Goal: Register for event/course

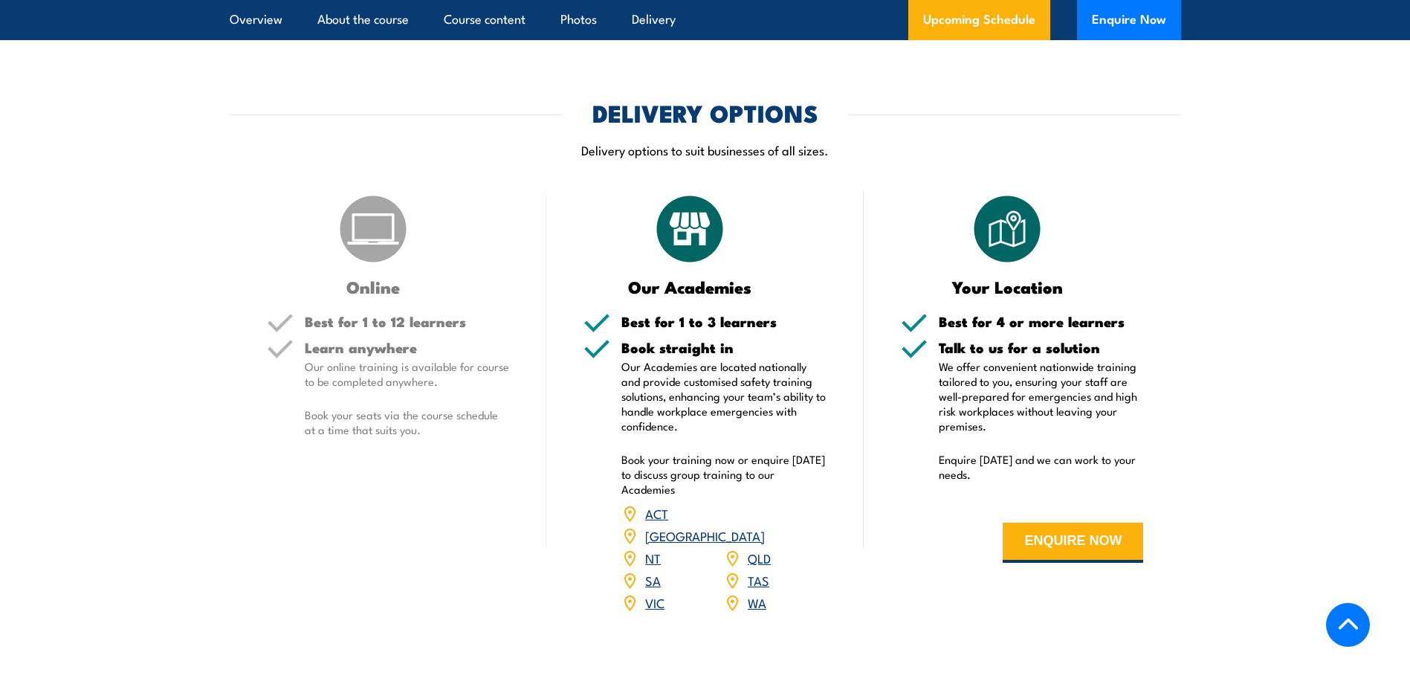
scroll to position [2527, 0]
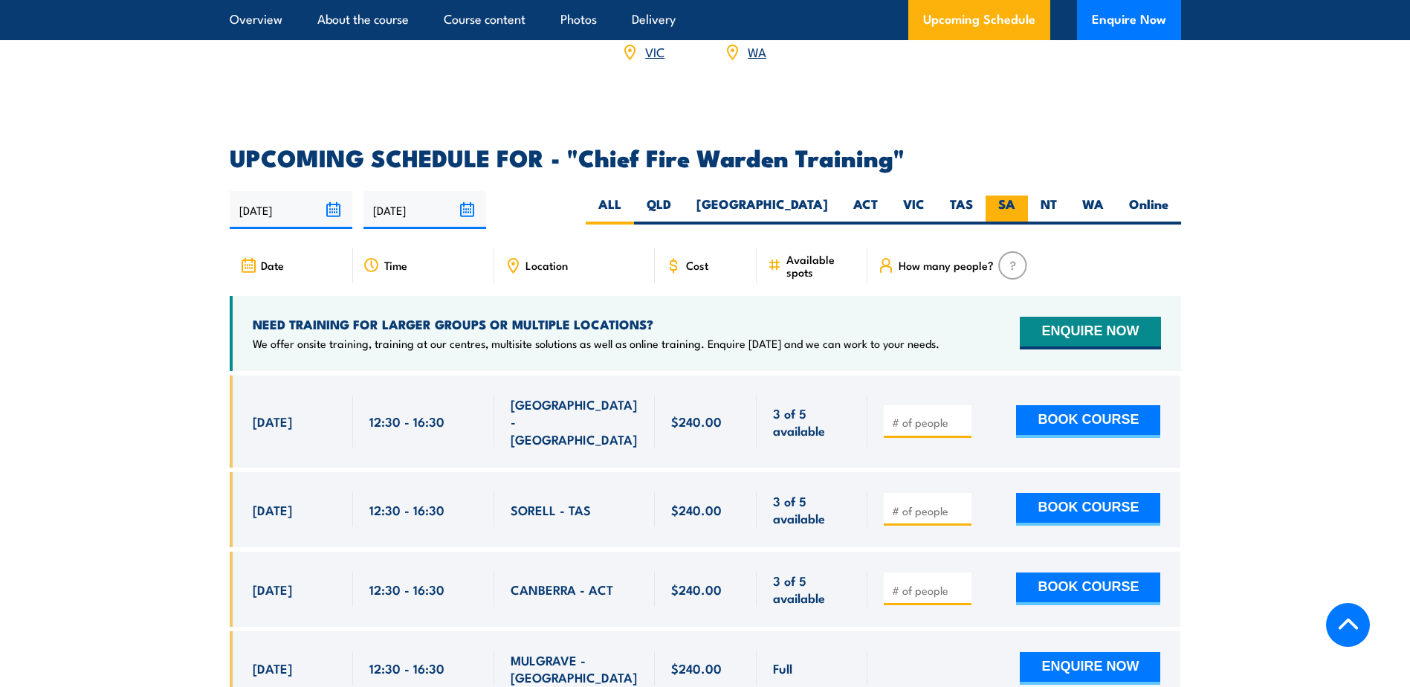
click at [1005, 195] on label "SA" at bounding box center [1007, 209] width 42 height 29
click at [1015, 195] on input "SA" at bounding box center [1020, 200] width 10 height 10
radio input "true"
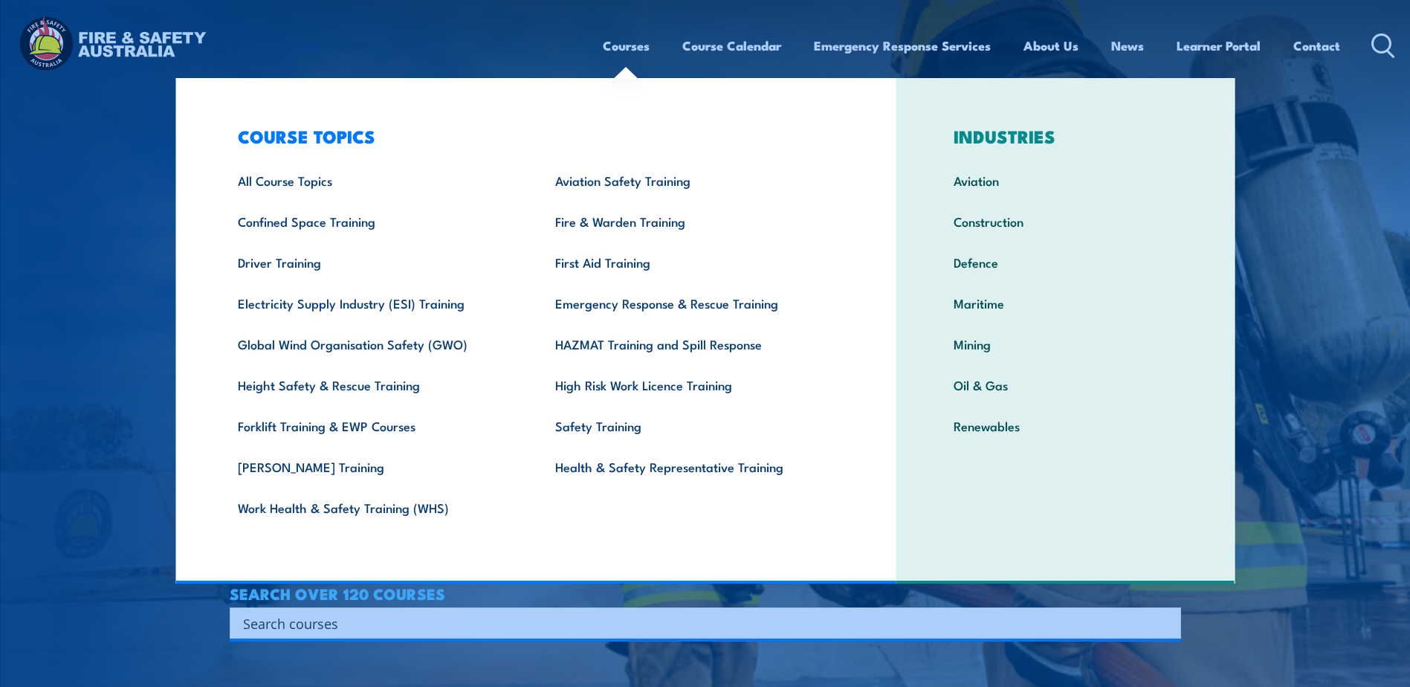
click at [614, 44] on link "Courses" at bounding box center [626, 45] width 47 height 39
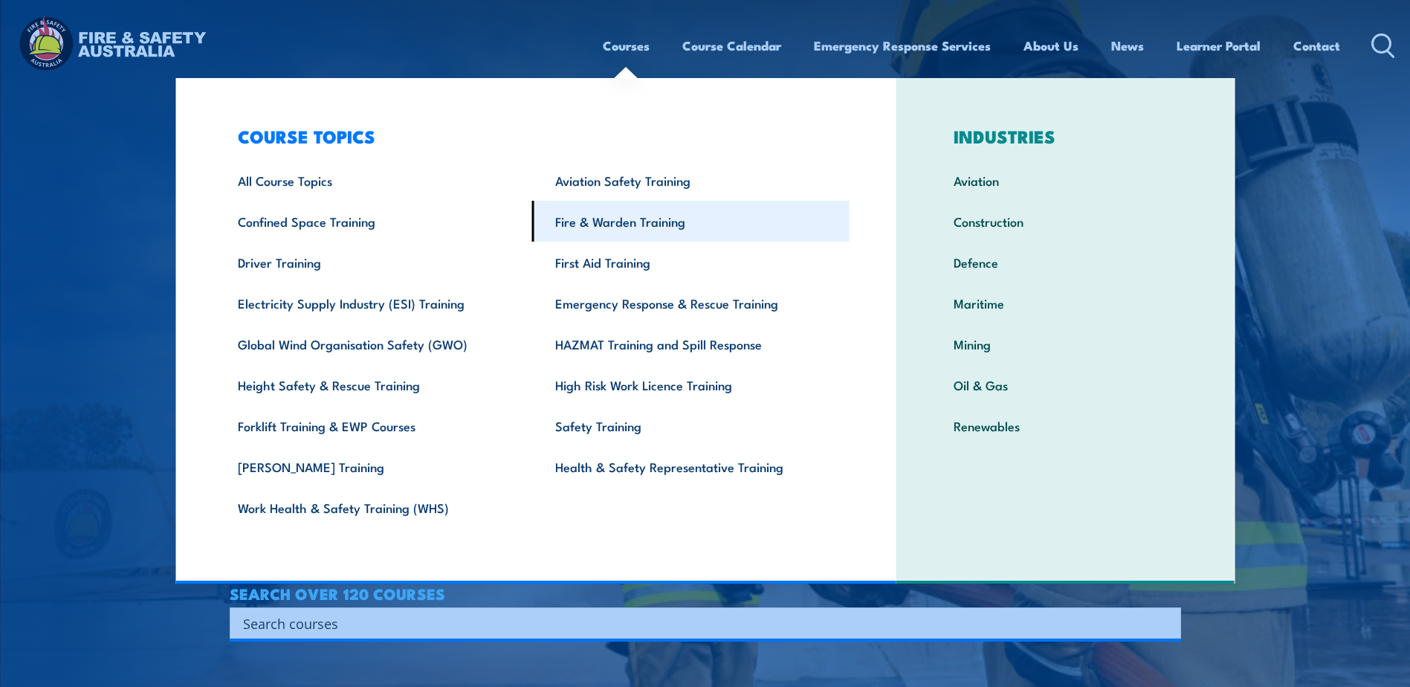
click at [614, 224] on link "Fire & Warden Training" at bounding box center [690, 221] width 317 height 41
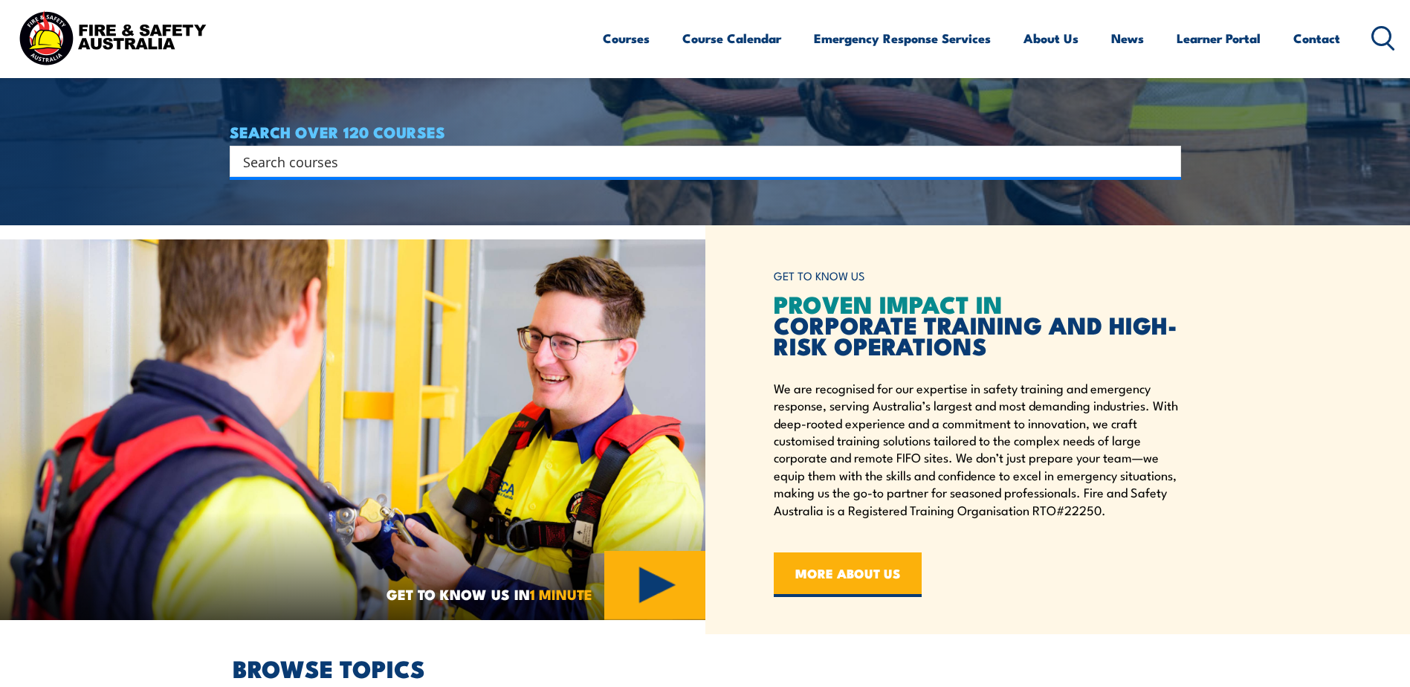
scroll to position [869, 0]
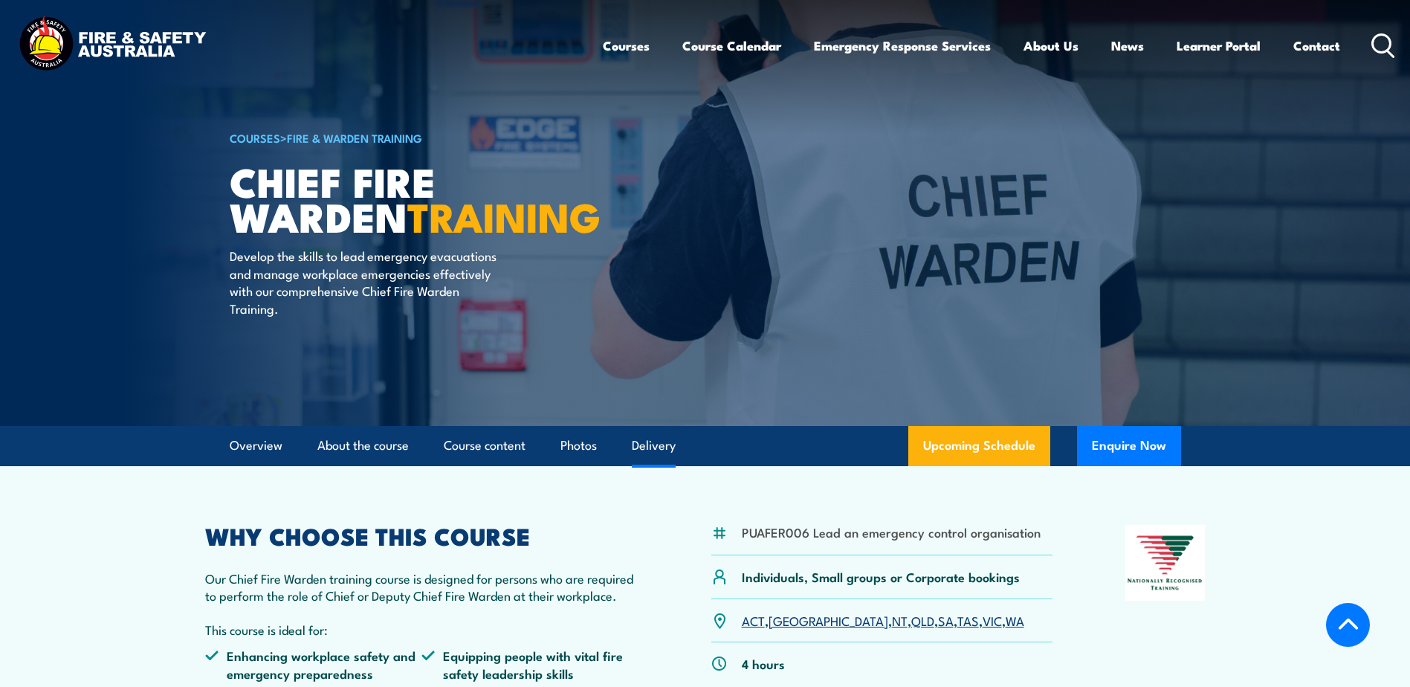
scroll to position [2057, 0]
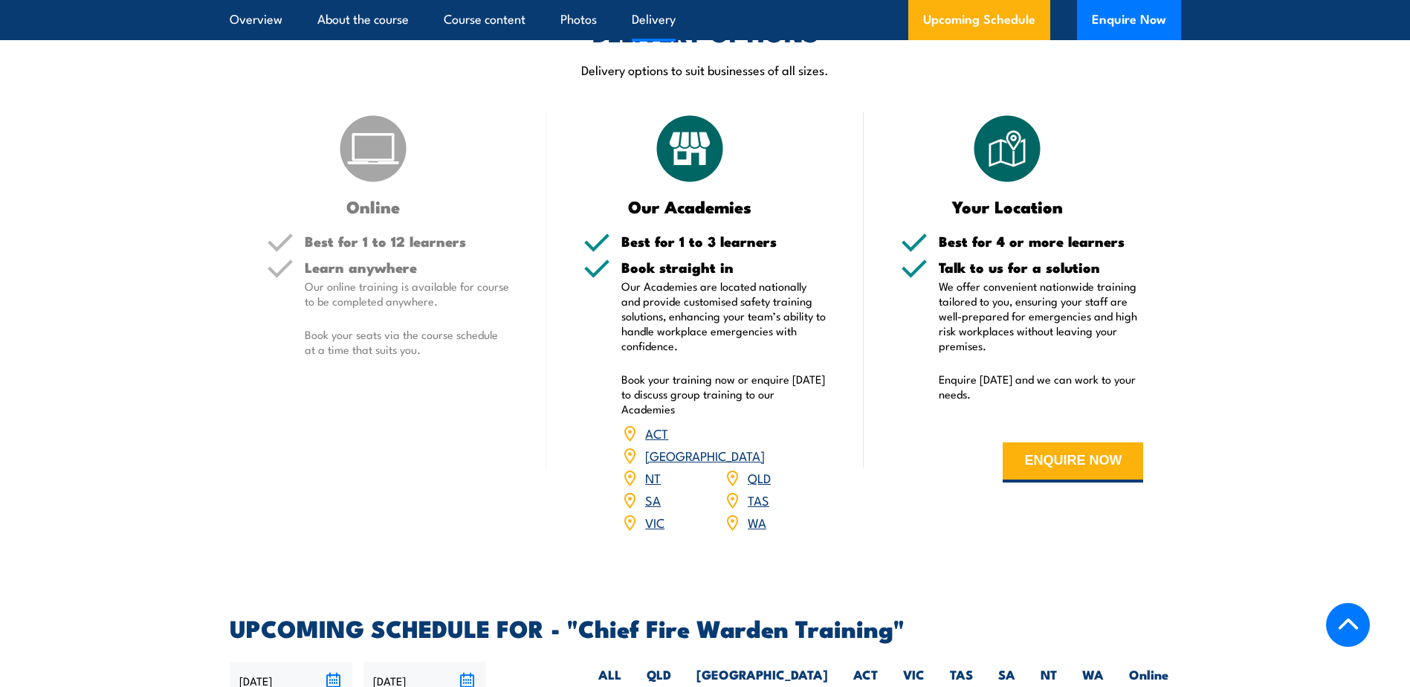
click at [1258, 182] on section "DELIVERY OPTIONS Delivery options to suit businesses of all sizes. Online Best …" at bounding box center [705, 287] width 1410 height 530
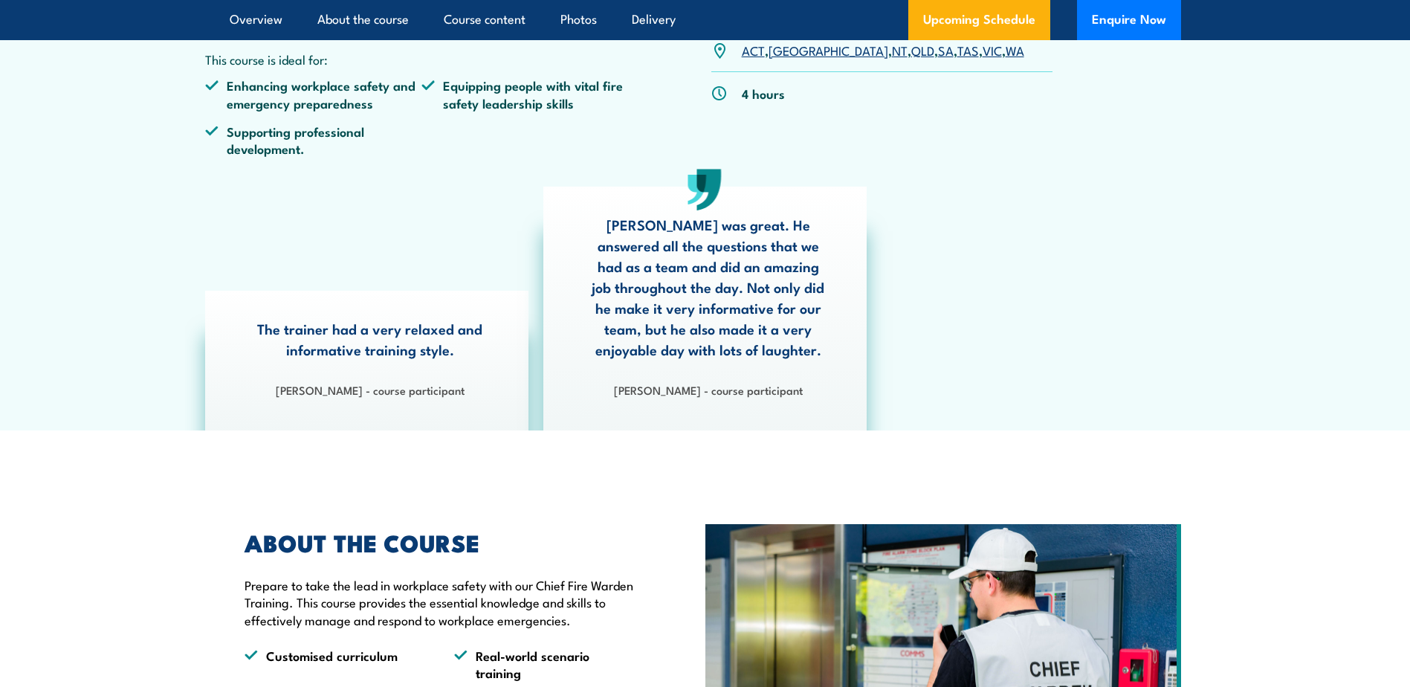
scroll to position [0, 0]
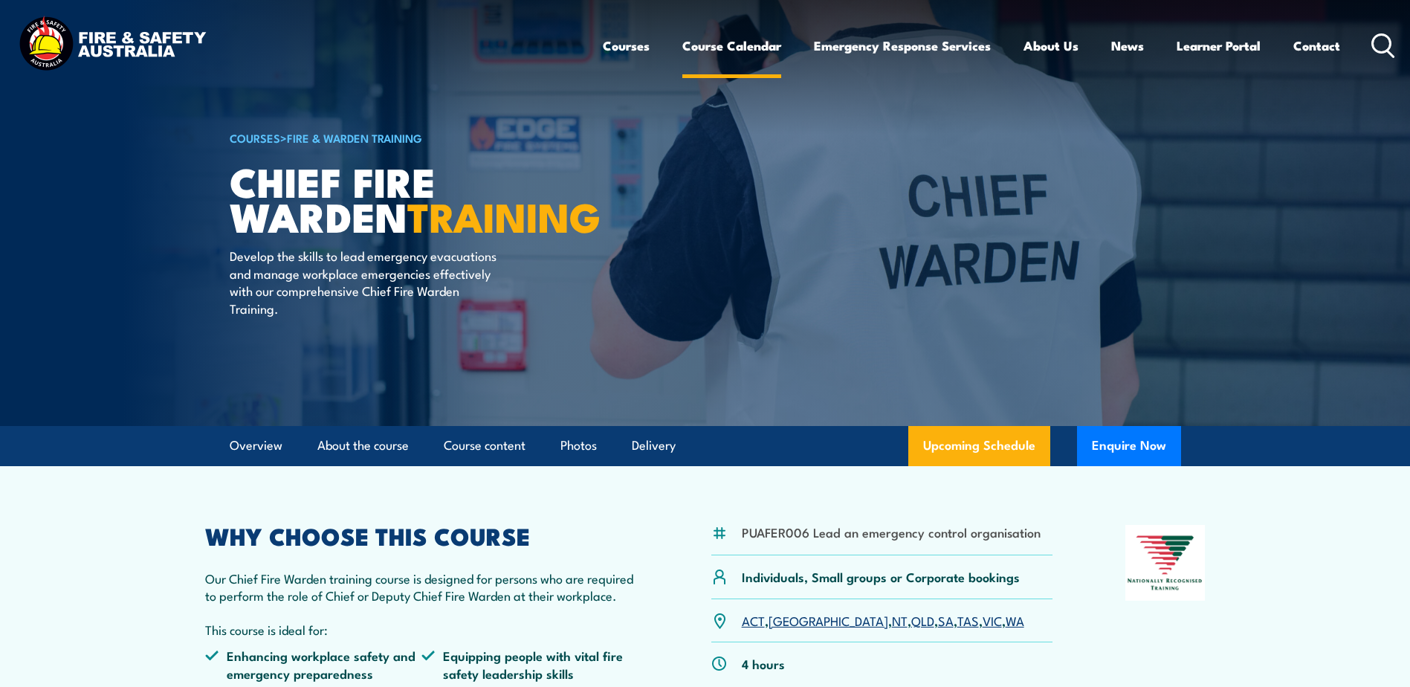
click at [711, 42] on link "Course Calendar" at bounding box center [731, 45] width 99 height 39
click at [343, 135] on link "Fire & Warden Training" at bounding box center [354, 137] width 135 height 16
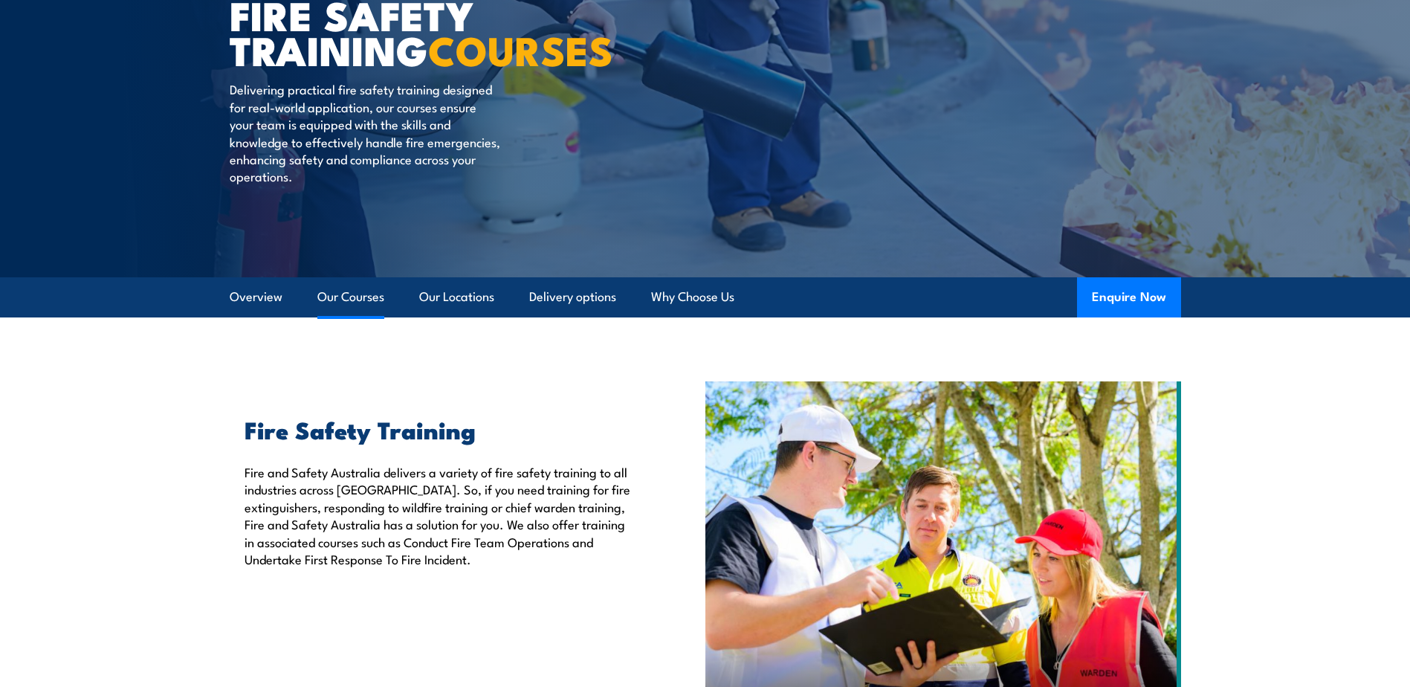
click at [372, 297] on link "Our Courses" at bounding box center [350, 296] width 67 height 39
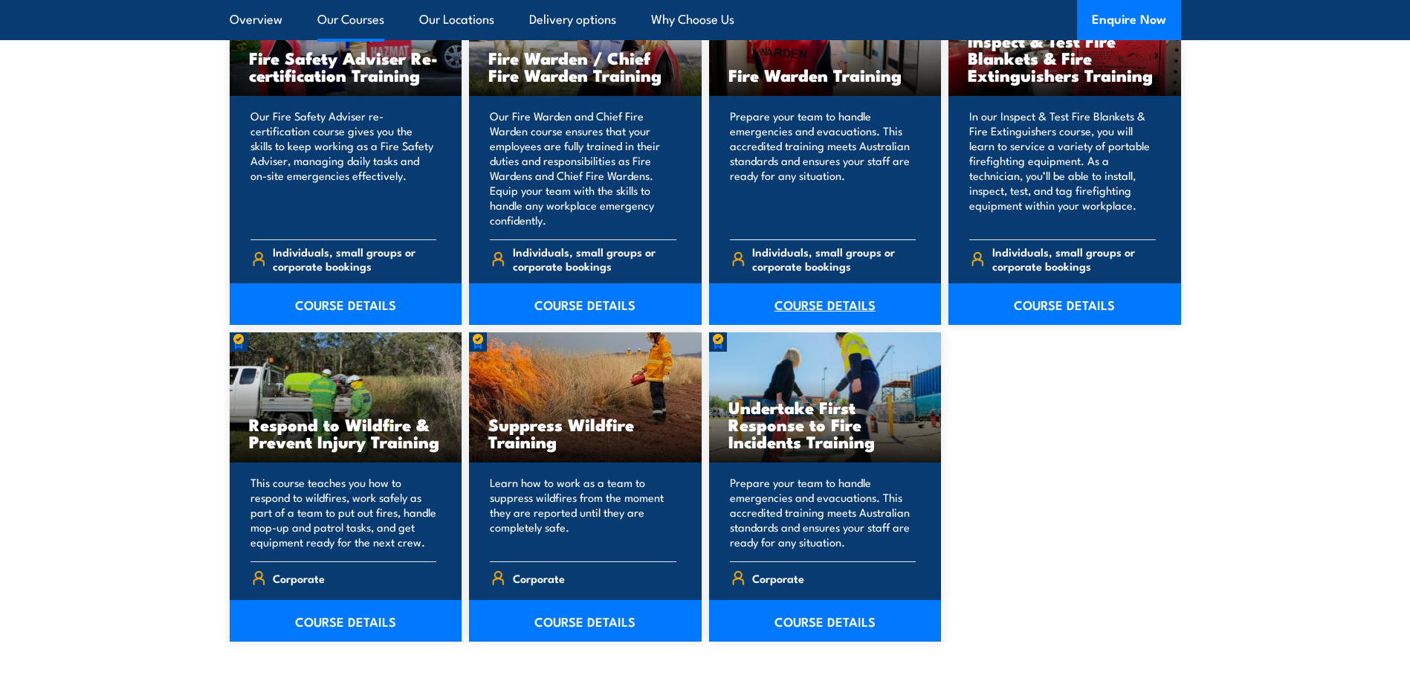
scroll to position [1797, 0]
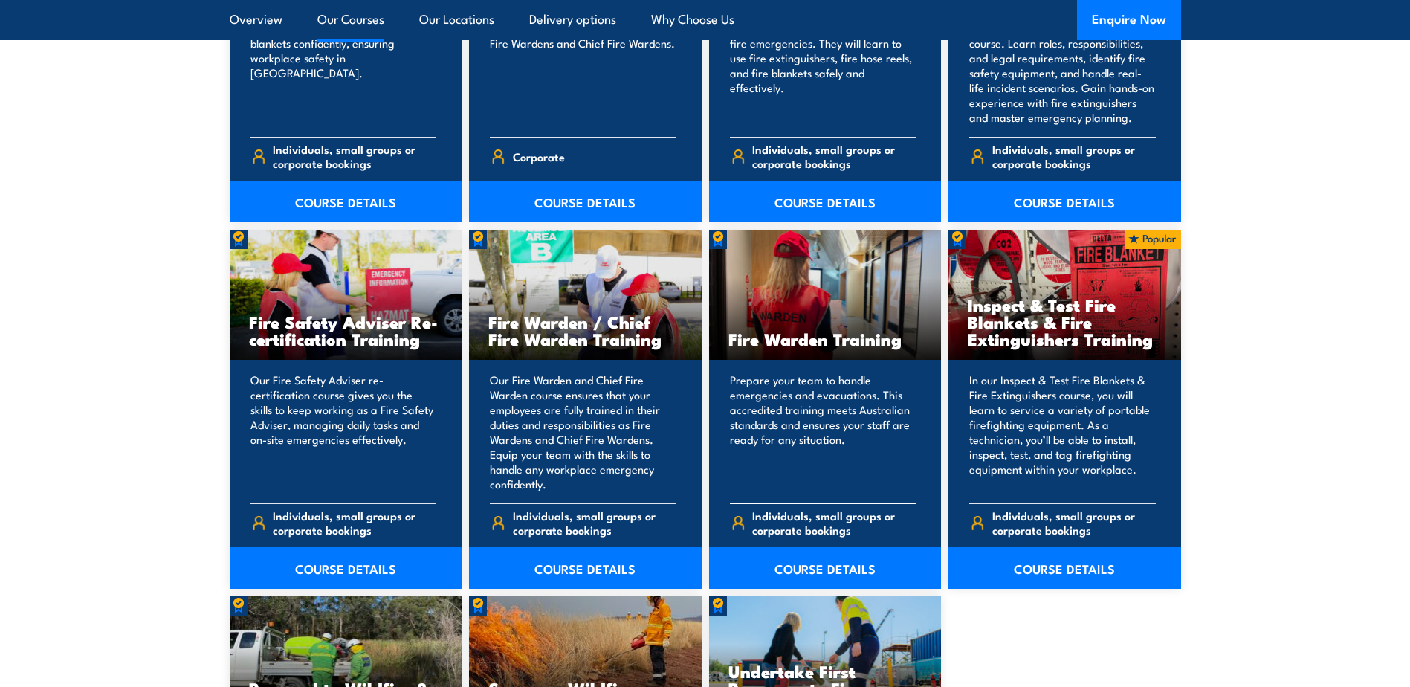
click at [853, 560] on link "COURSE DETAILS" at bounding box center [825, 568] width 233 height 42
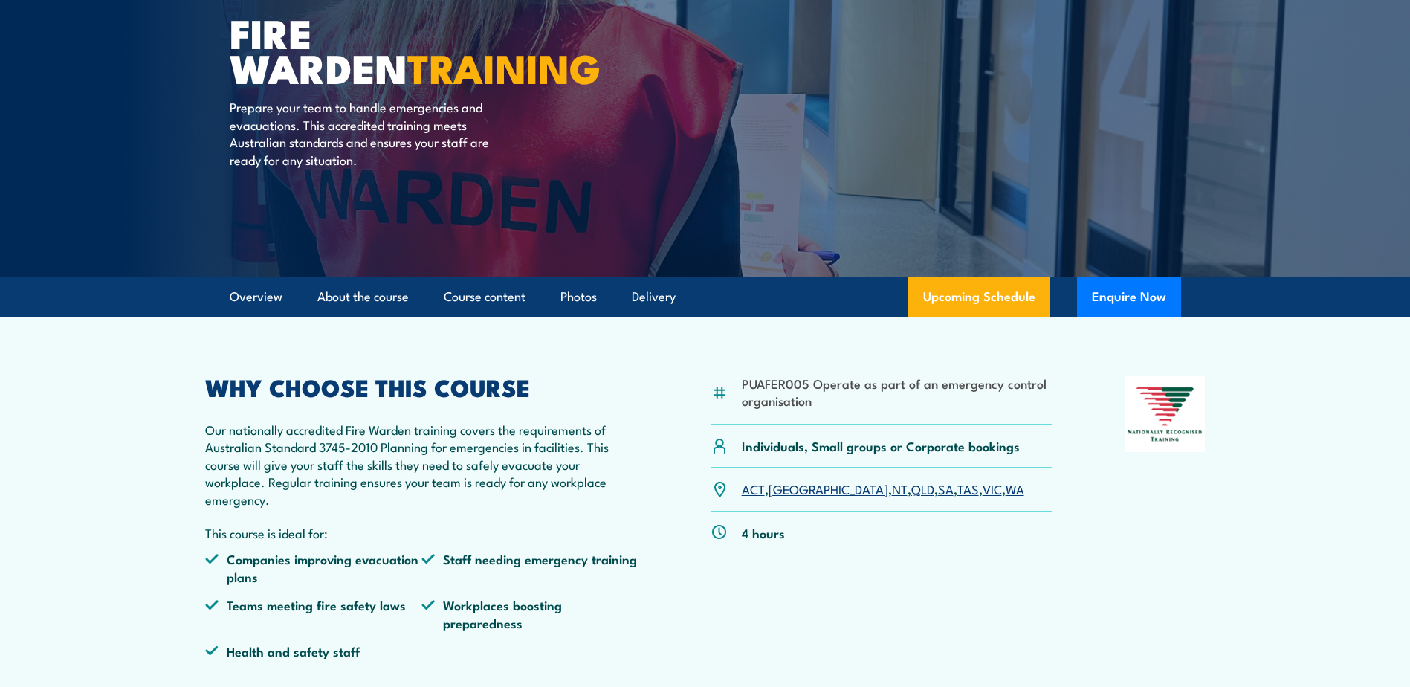
click at [938, 488] on link "SA" at bounding box center [946, 488] width 16 height 18
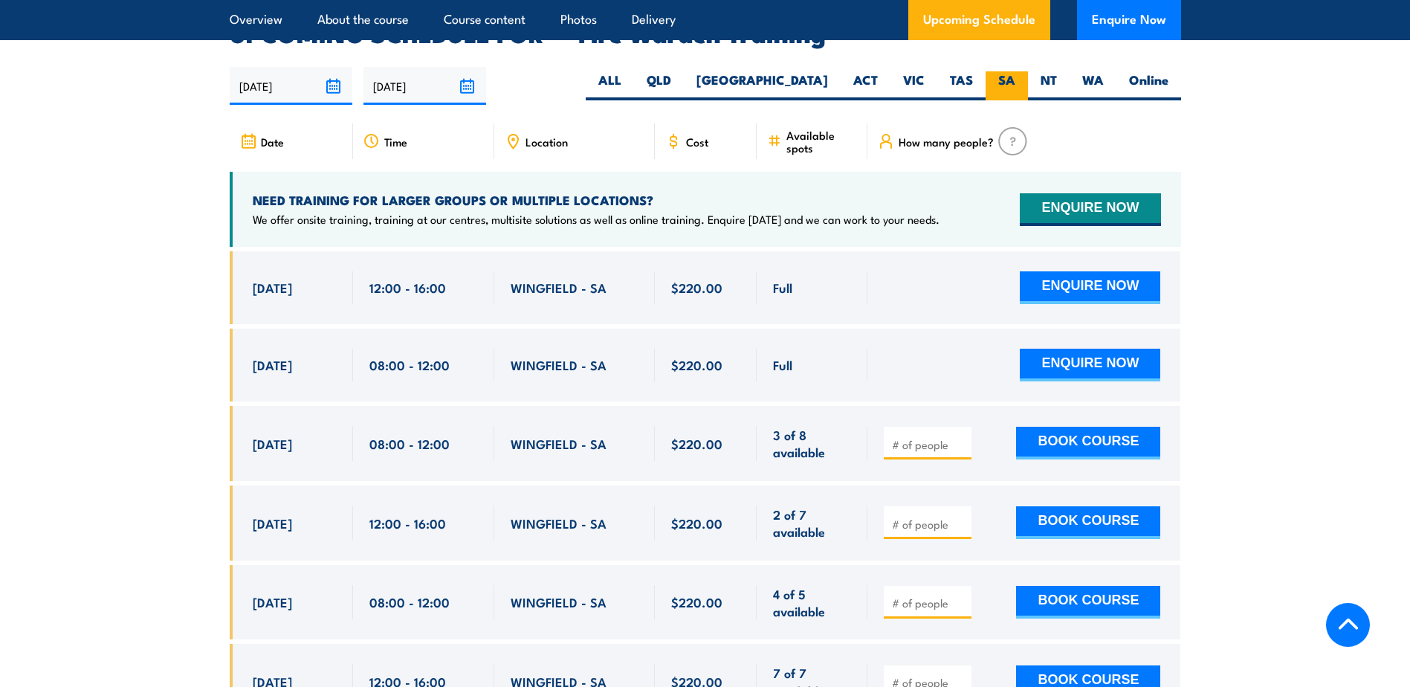
click at [1014, 71] on label "SA" at bounding box center [1007, 85] width 42 height 29
click at [1015, 71] on input "SA" at bounding box center [1020, 76] width 10 height 10
